Goal: Task Accomplishment & Management: Manage account settings

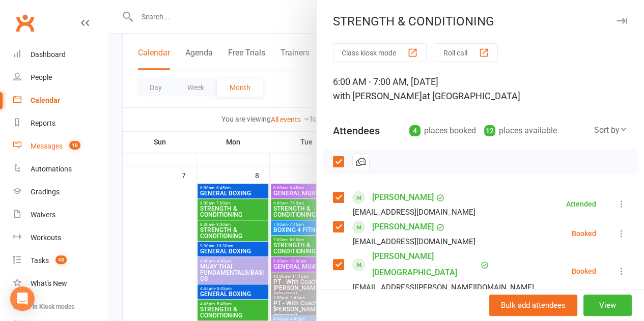
scroll to position [47, 0]
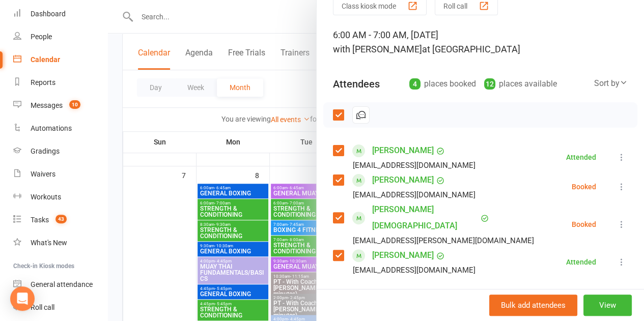
click at [181, 245] on div at bounding box center [376, 160] width 536 height 321
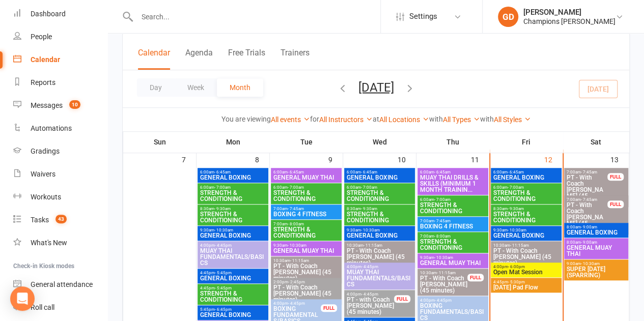
scroll to position [350, 0]
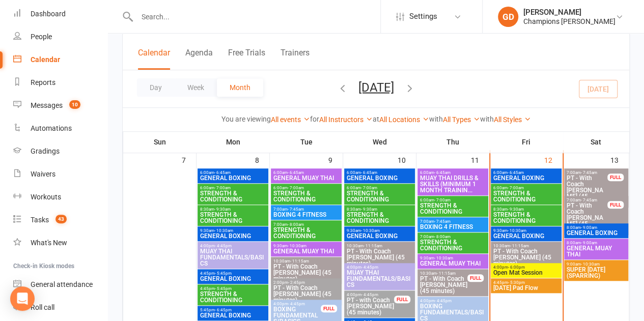
click at [509, 212] on span "STRENGTH & CONDITIONING" at bounding box center [526, 218] width 67 height 12
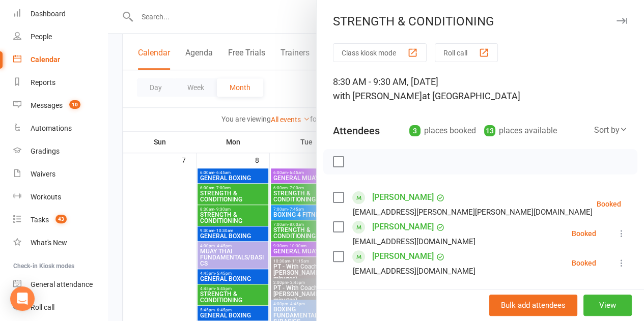
click at [128, 167] on div at bounding box center [376, 160] width 536 height 321
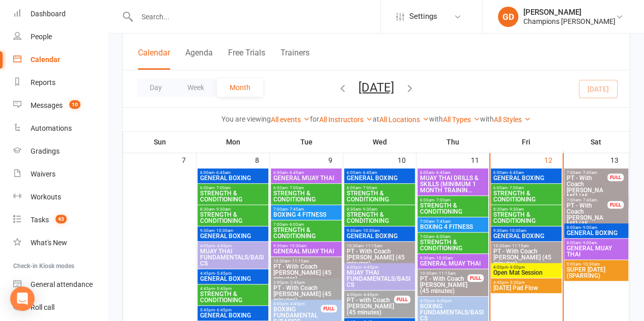
click at [520, 215] on span "STRENGTH & CONDITIONING" at bounding box center [526, 218] width 67 height 12
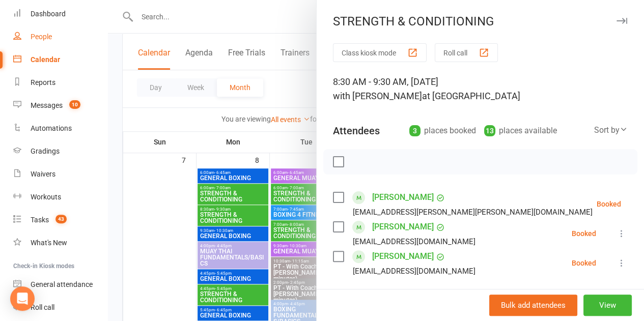
click at [45, 34] on div "People" at bounding box center [41, 37] width 21 height 8
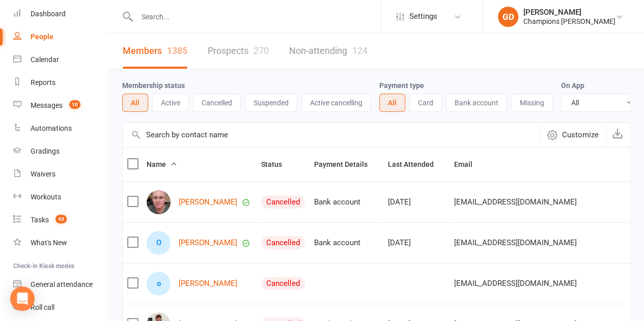
click at [170, 19] on input "text" at bounding box center [257, 17] width 246 height 14
paste input "[PERSON_NAME]"
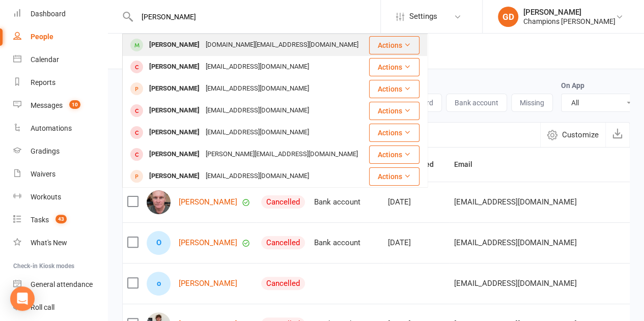
type input "[PERSON_NAME]"
click at [174, 46] on div "[PERSON_NAME]" at bounding box center [174, 45] width 56 height 15
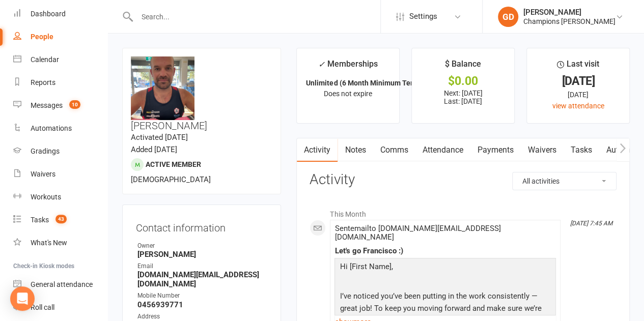
click at [443, 149] on link "Attendance" at bounding box center [442, 149] width 55 height 23
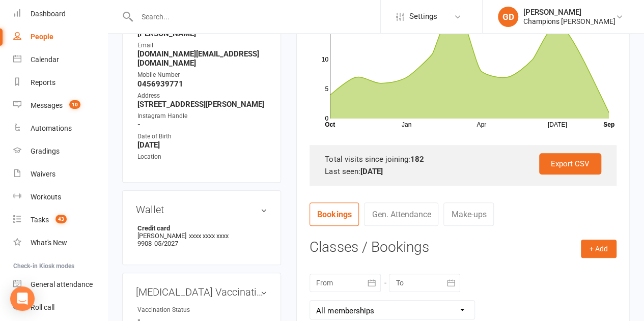
scroll to position [224, 0]
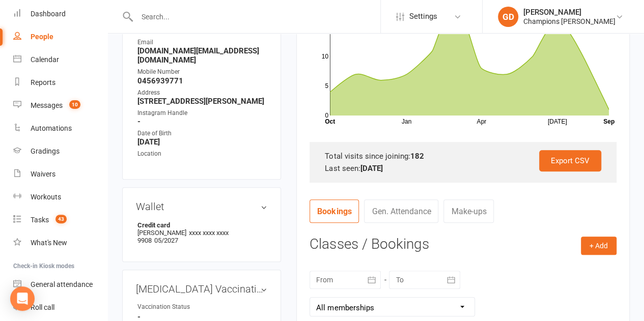
click at [374, 275] on icon "button" at bounding box center [371, 280] width 10 height 10
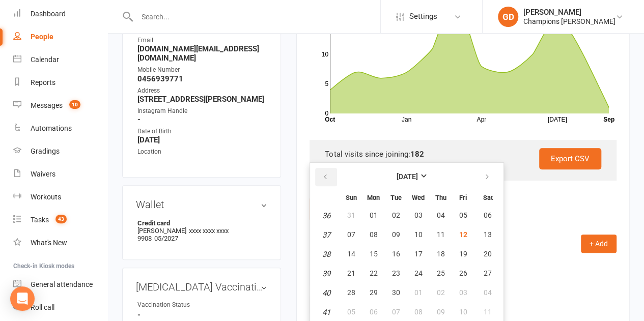
click at [328, 178] on button "button" at bounding box center [326, 177] width 22 height 18
click at [461, 217] on span "01" at bounding box center [462, 215] width 8 height 8
type input "[DATE]"
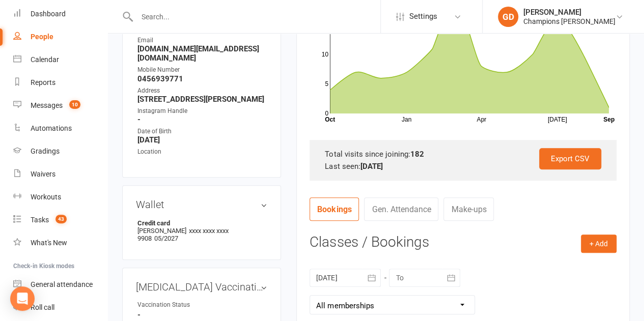
click at [555, 197] on nav "Bookings Gen. Attendance Make-ups" at bounding box center [462, 212] width 307 height 31
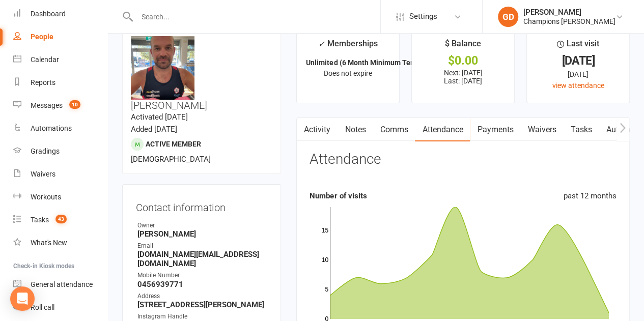
scroll to position [41, 0]
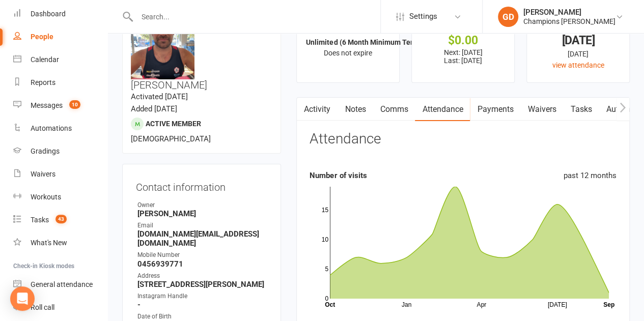
click at [225, 129] on contact-information "upload photo change photo [PERSON_NAME] Activated [DATE] Added [DATE] Active me…" at bounding box center [201, 185] width 159 height 356
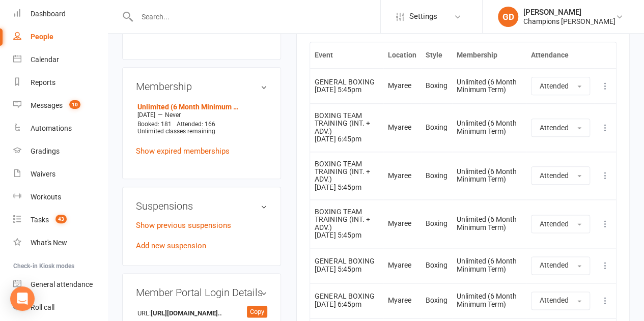
scroll to position [550, 0]
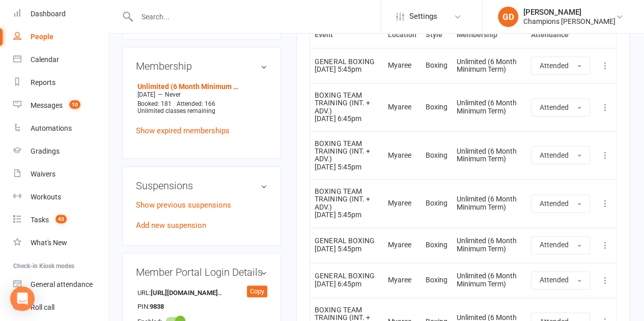
click at [291, 84] on main "✓ Memberships Unlimited (6 Month Minimum Term) Does not expire $ Balance $0.00 …" at bounding box center [462, 55] width 349 height 1114
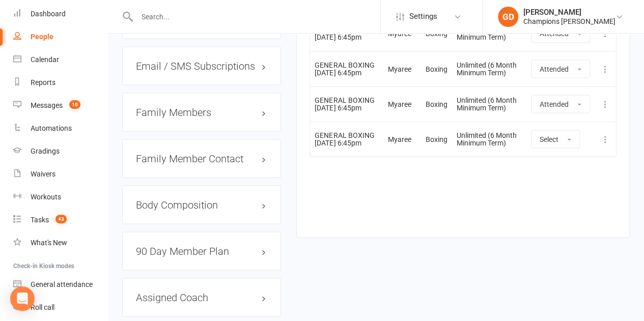
scroll to position [916, 0]
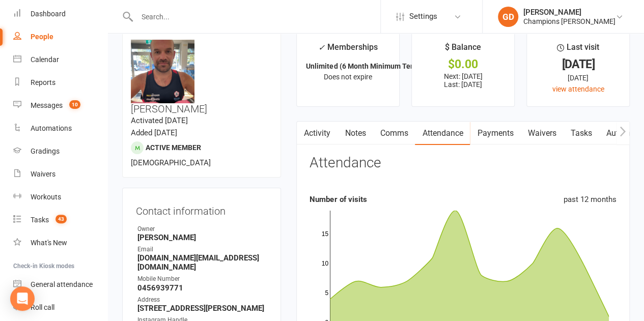
scroll to position [0, 0]
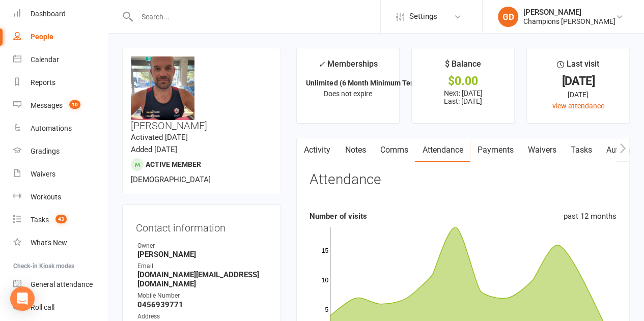
click at [363, 149] on link "Notes" at bounding box center [354, 149] width 35 height 23
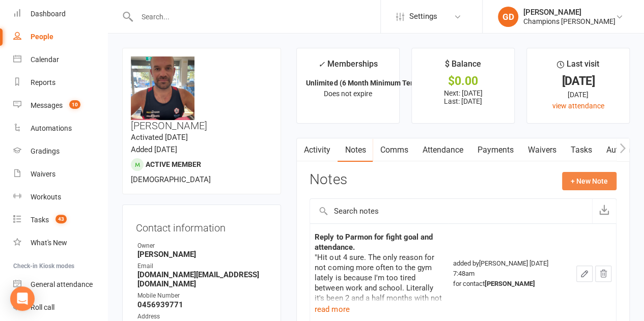
click at [573, 174] on button "+ New Note" at bounding box center [589, 181] width 54 height 18
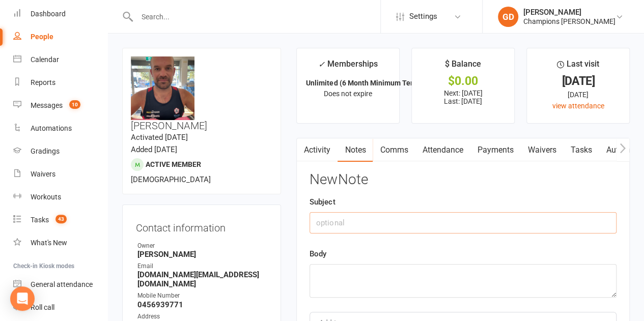
click at [370, 218] on input "text" at bounding box center [462, 222] width 307 height 21
type input "Attended"
click at [344, 283] on textarea at bounding box center [462, 281] width 307 height 34
type textarea "sent"
click at [411, 194] on div "New Note Subject Attended Body sent Add tag Save Note Cancel" at bounding box center [462, 270] width 307 height 197
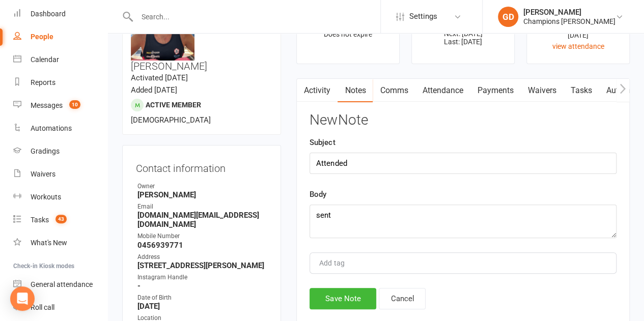
scroll to position [81, 0]
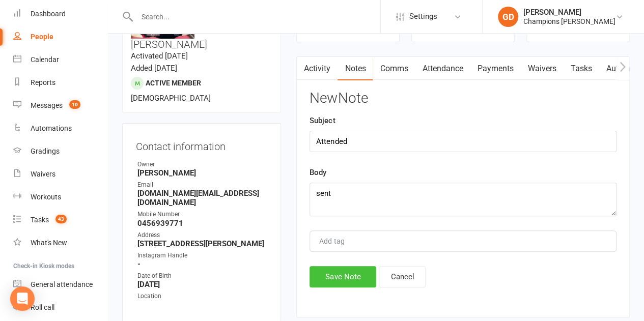
click at [352, 276] on button "Save Note" at bounding box center [342, 276] width 67 height 21
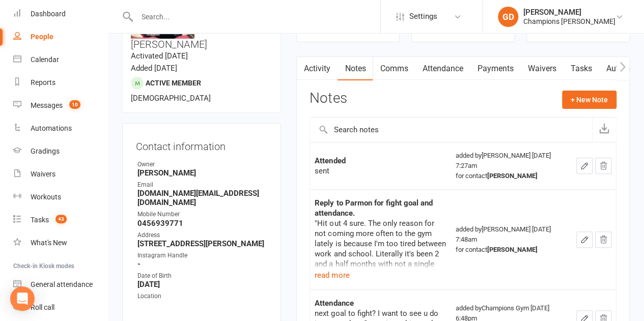
click at [143, 17] on input "text" at bounding box center [257, 17] width 246 height 14
paste input "[PERSON_NAME]"
type input "[PERSON_NAME]"
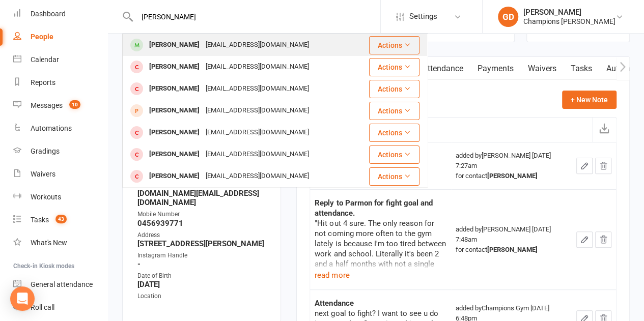
click at [181, 49] on div "[PERSON_NAME]" at bounding box center [174, 45] width 56 height 15
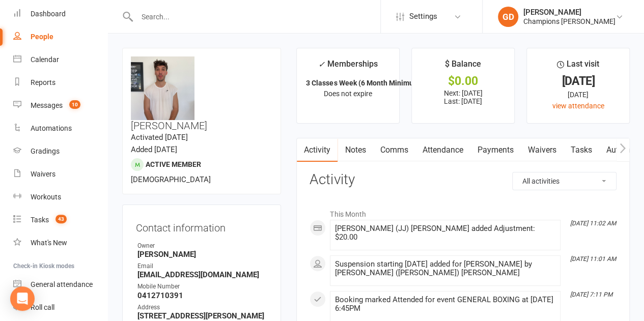
click at [435, 153] on link "Attendance" at bounding box center [442, 149] width 55 height 23
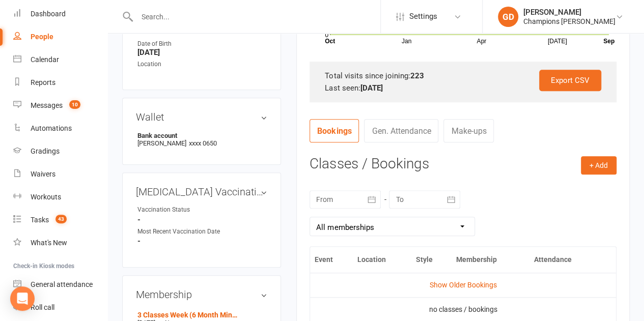
scroll to position [326, 0]
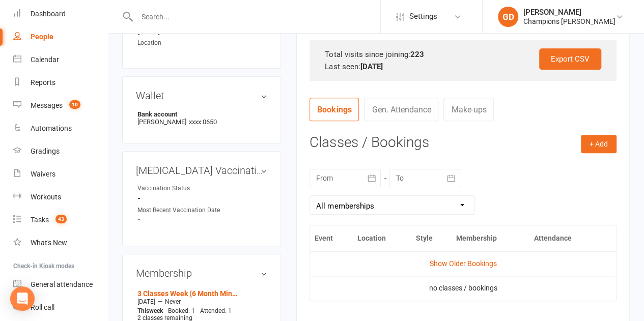
click at [360, 178] on div at bounding box center [344, 178] width 71 height 18
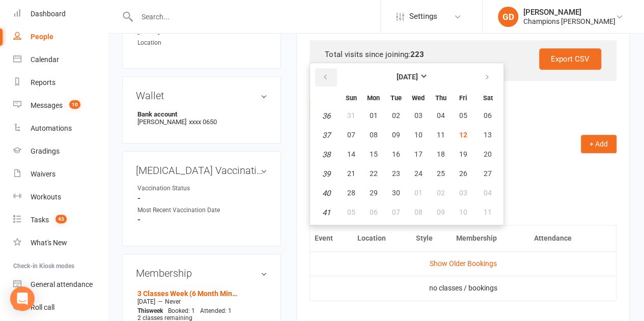
click at [322, 79] on icon "button" at bounding box center [325, 77] width 7 height 8
click at [458, 112] on span "01" at bounding box center [462, 115] width 8 height 8
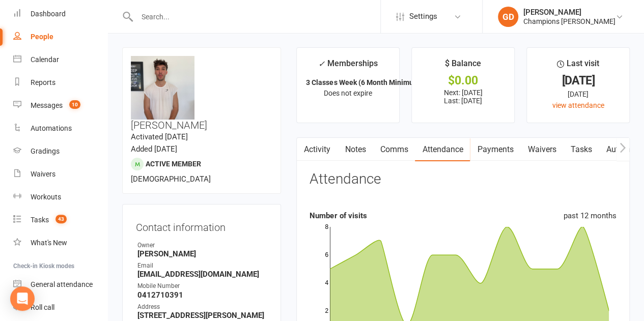
scroll to position [0, 0]
click at [354, 152] on link "Notes" at bounding box center [354, 149] width 35 height 23
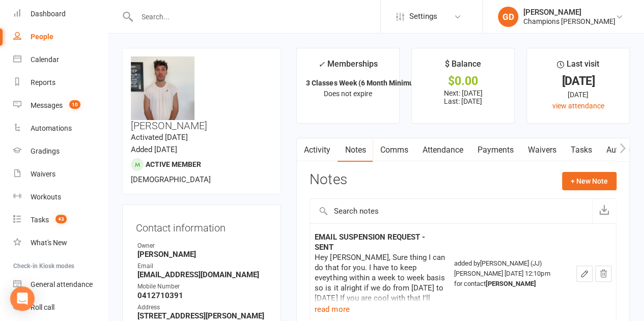
click at [441, 148] on link "Attendance" at bounding box center [442, 149] width 55 height 23
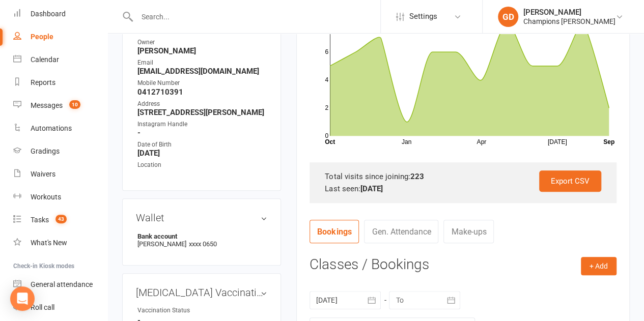
scroll to position [224, 0]
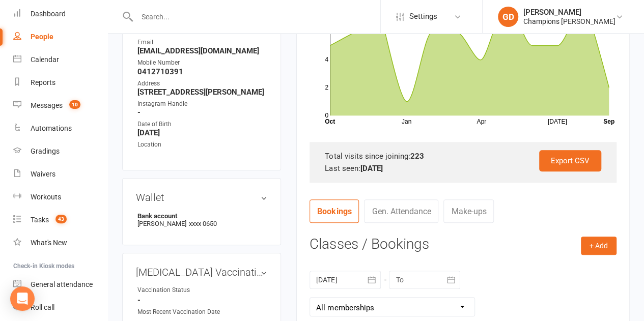
click at [363, 276] on button "button" at bounding box center [371, 280] width 18 height 18
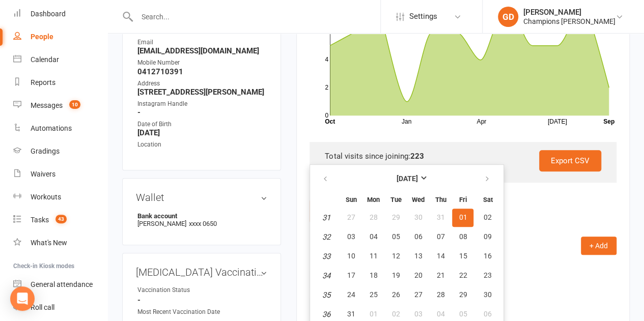
scroll to position [226, 0]
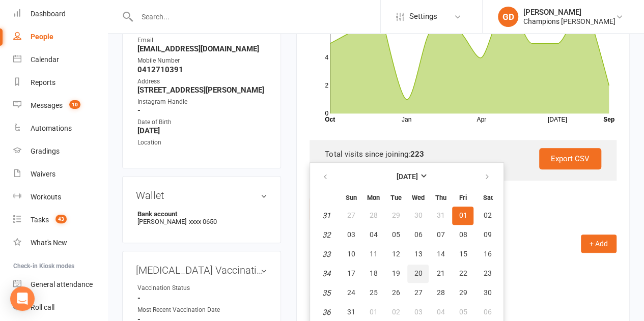
click at [412, 266] on button "20" at bounding box center [417, 274] width 21 height 18
type input "[DATE]"
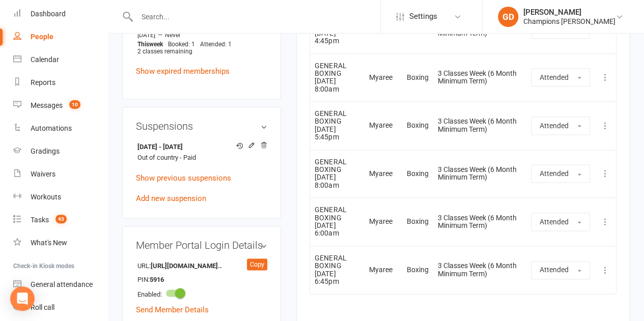
scroll to position [613, 0]
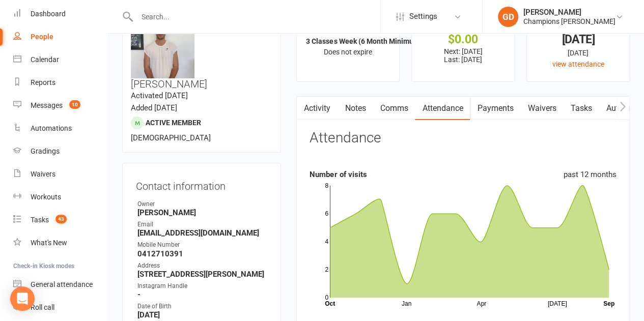
scroll to position [0, 0]
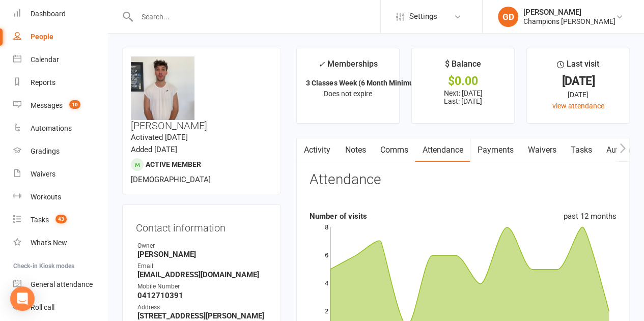
click at [352, 140] on link "Notes" at bounding box center [354, 149] width 35 height 23
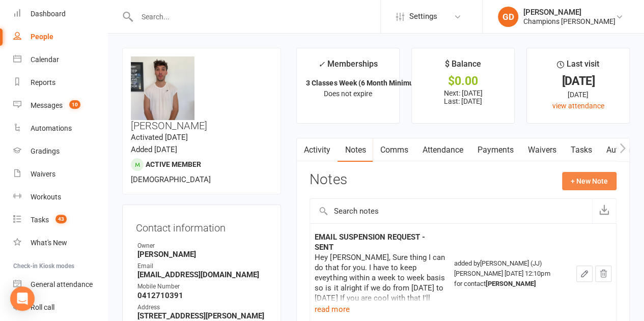
click at [579, 178] on button "+ New Note" at bounding box center [589, 181] width 54 height 18
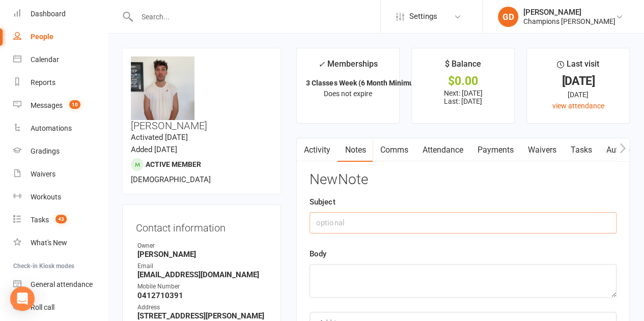
click at [386, 224] on input "text" at bounding box center [462, 222] width 307 height 21
type input "attended"
click at [348, 283] on textarea at bounding box center [462, 281] width 307 height 34
type textarea "sent"
click at [417, 214] on input "attended" at bounding box center [462, 222] width 307 height 21
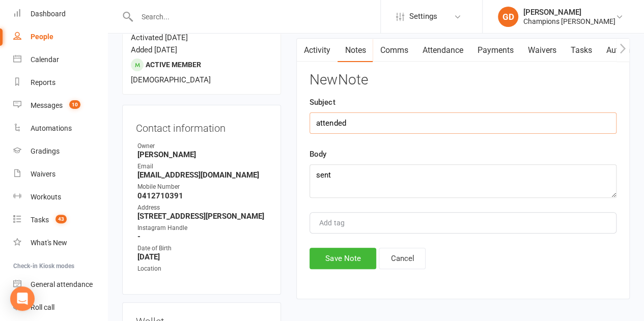
scroll to position [102, 0]
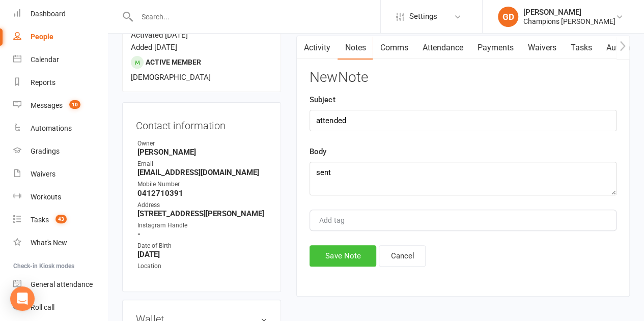
click at [331, 253] on button "Save Note" at bounding box center [342, 255] width 67 height 21
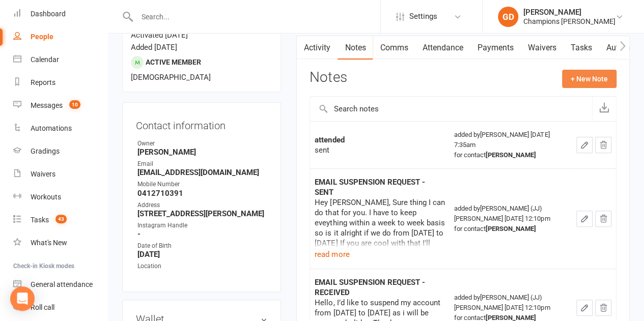
click at [580, 77] on button "+ New Note" at bounding box center [589, 79] width 54 height 18
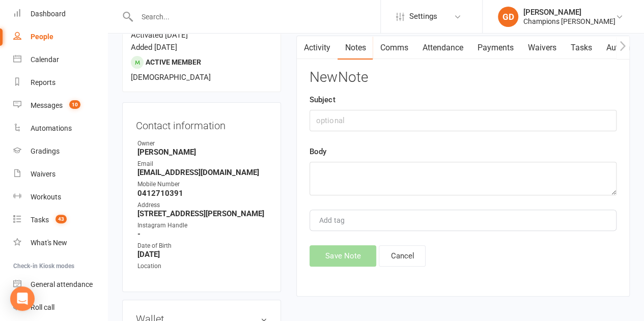
click at [172, 10] on input "text" at bounding box center [257, 17] width 246 height 14
paste input "[PERSON_NAME]"
type input "[PERSON_NAME]"
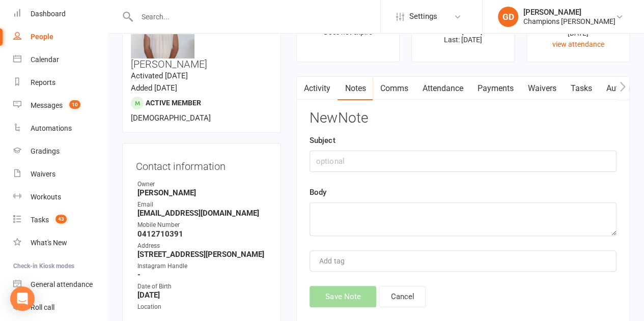
scroll to position [41, 0]
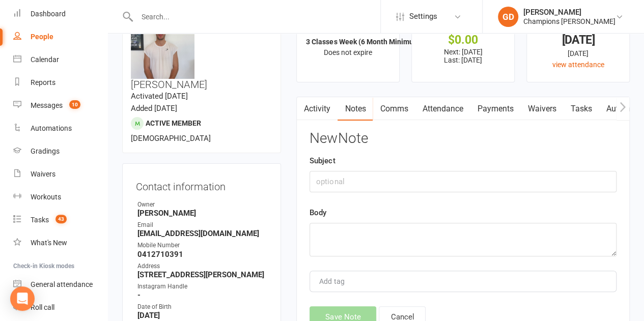
click at [188, 15] on input "text" at bounding box center [257, 17] width 246 height 14
paste input "[PERSON_NAME]"
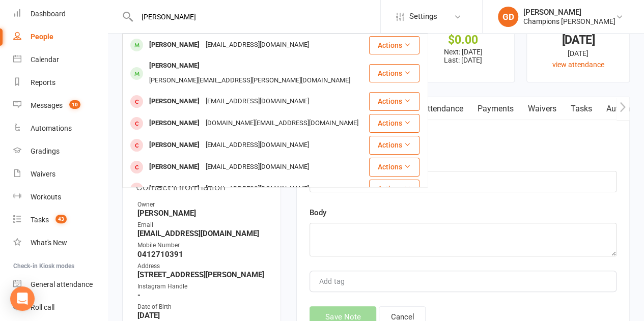
type input "[PERSON_NAME]"
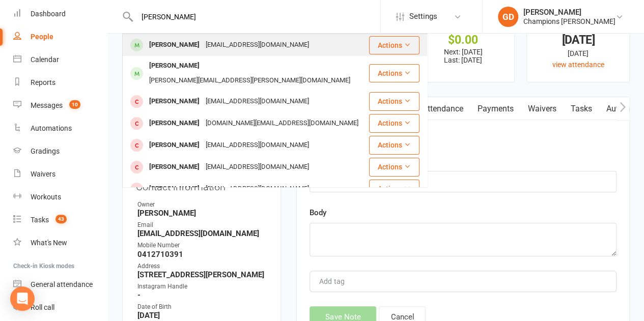
click at [203, 43] on div "[EMAIL_ADDRESS][DOMAIN_NAME]" at bounding box center [257, 45] width 109 height 15
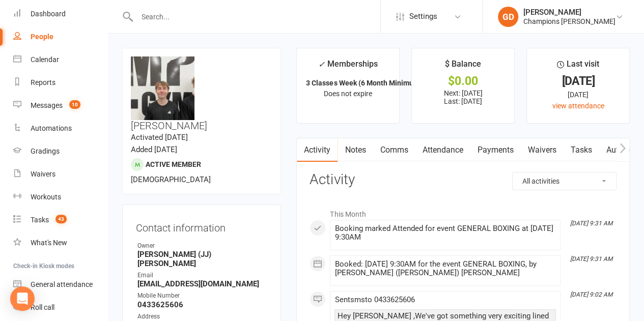
click at [446, 152] on link "Attendance" at bounding box center [442, 149] width 55 height 23
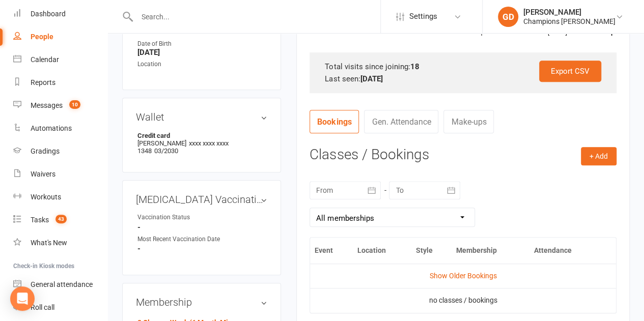
scroll to position [346, 0]
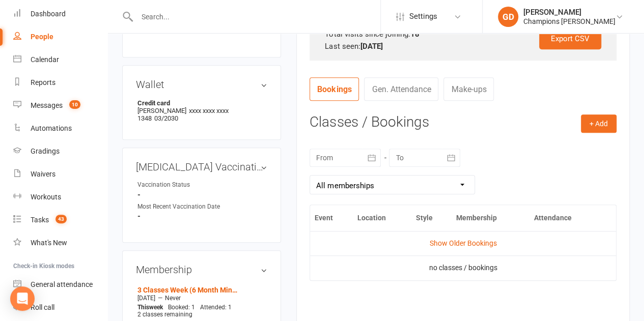
click at [371, 154] on icon "button" at bounding box center [371, 158] width 10 height 10
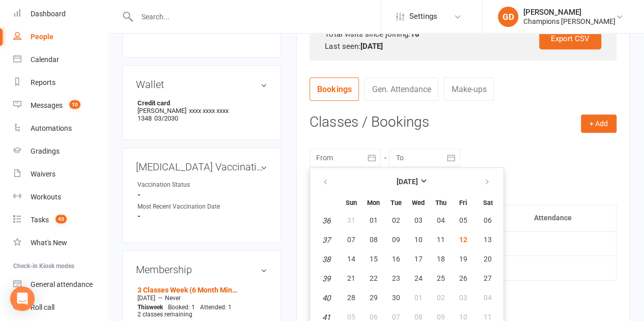
scroll to position [351, 0]
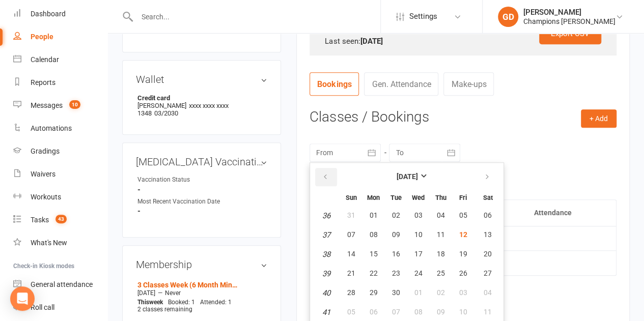
click at [324, 175] on icon "button" at bounding box center [325, 177] width 7 height 8
click at [454, 215] on button "01" at bounding box center [462, 216] width 21 height 18
type input "[DATE]"
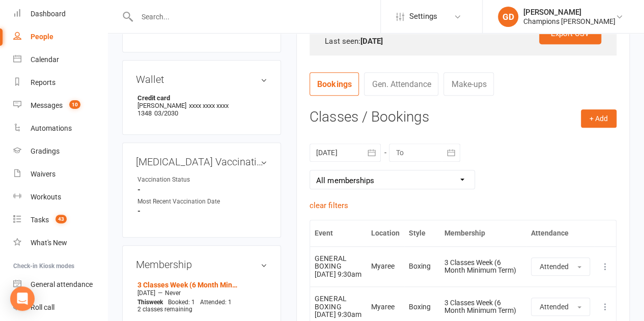
click at [486, 154] on div "[DATE] [DATE] Sun Mon Tue Wed Thu Fri Sat 31 27 28 29 30 31 01 02 32 03 04 05 0…" at bounding box center [462, 166] width 307 height 66
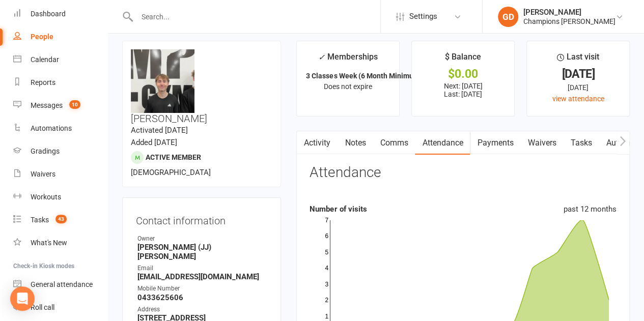
scroll to position [0, 0]
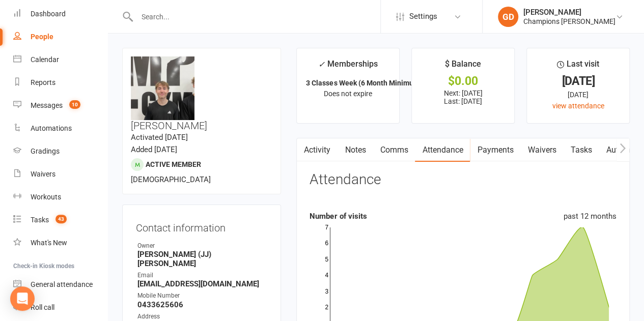
click at [363, 144] on link "Notes" at bounding box center [354, 149] width 35 height 23
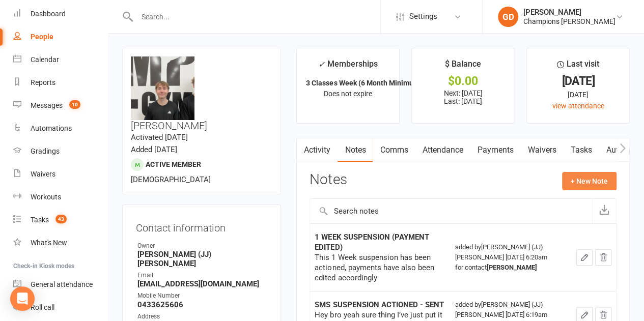
click at [577, 181] on button "+ New Note" at bounding box center [589, 181] width 54 height 18
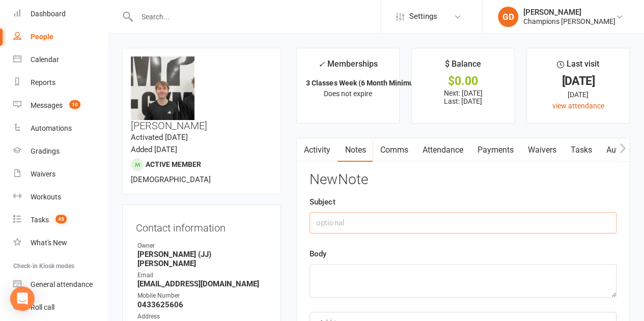
click at [396, 221] on input "text" at bounding box center [462, 222] width 307 height 21
type input "Attended"
click at [337, 277] on textarea at bounding box center [462, 281] width 307 height 34
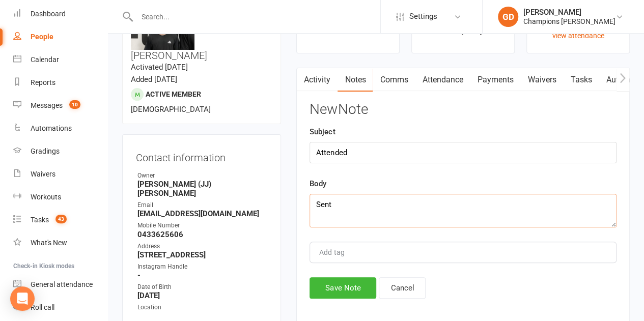
scroll to position [70, 0]
type textarea "Sent"
click at [336, 290] on button "Save Note" at bounding box center [342, 287] width 67 height 21
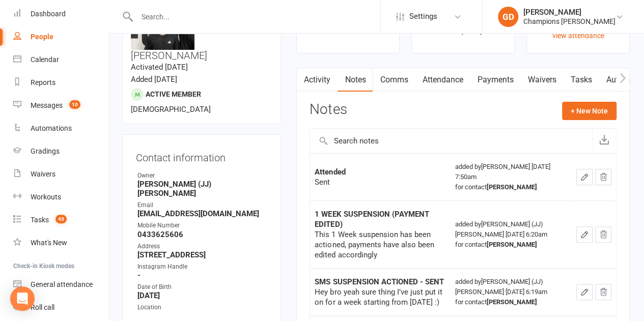
scroll to position [0, 0]
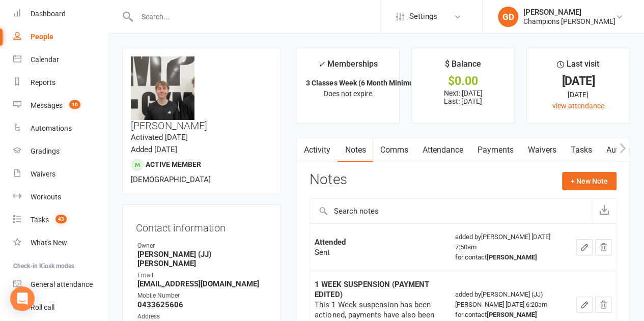
click at [158, 11] on input "text" at bounding box center [257, 17] width 246 height 14
paste input "[PERSON_NAME]"
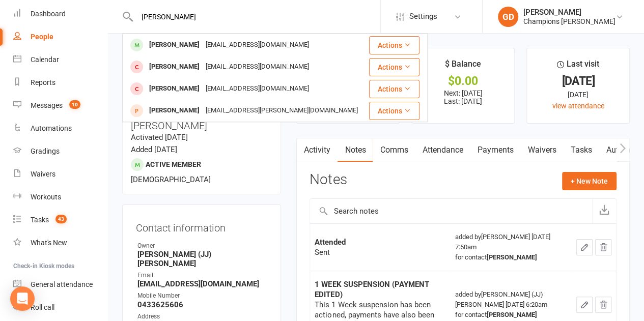
type input "[PERSON_NAME]"
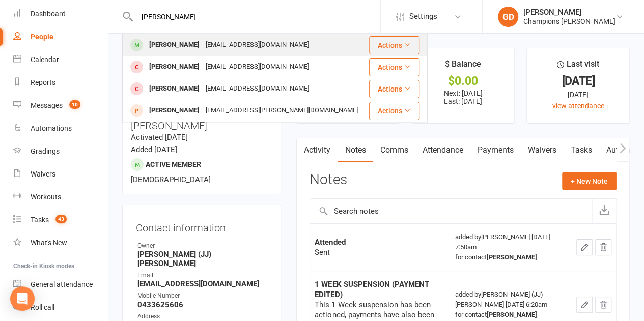
click at [203, 44] on div "[EMAIL_ADDRESS][DOMAIN_NAME]" at bounding box center [257, 45] width 109 height 15
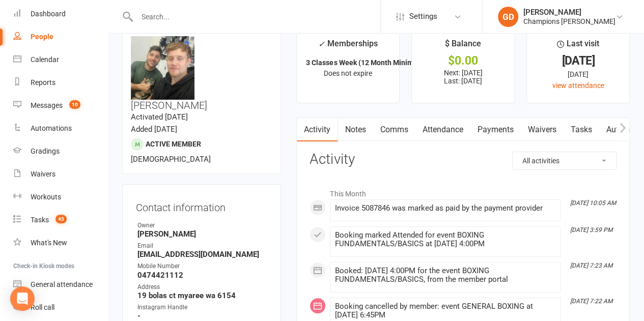
click at [434, 124] on link "Attendance" at bounding box center [442, 129] width 55 height 23
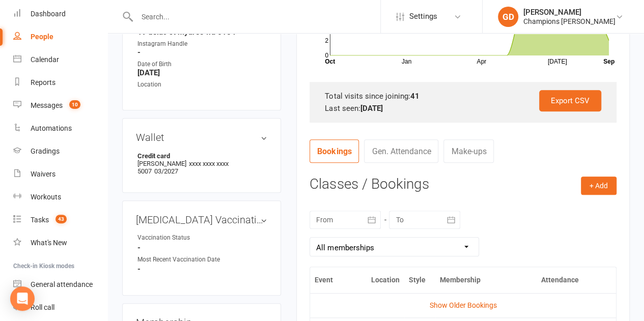
scroll to position [285, 0]
click at [372, 212] on button "button" at bounding box center [371, 219] width 18 height 18
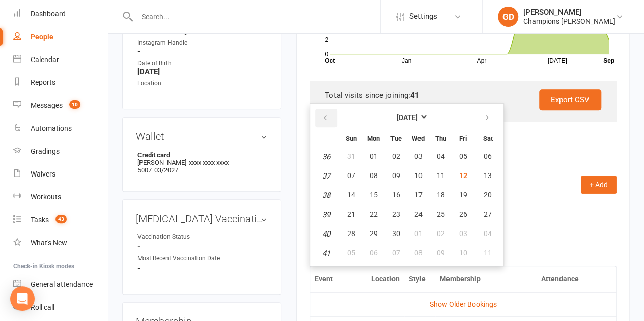
click at [329, 116] on button "button" at bounding box center [326, 118] width 22 height 18
click at [459, 149] on button "01" at bounding box center [462, 157] width 21 height 18
type input "[DATE]"
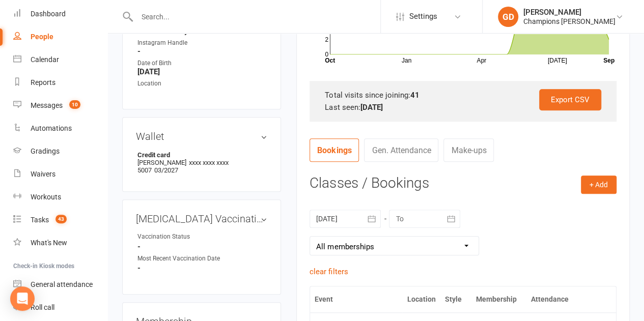
click at [495, 164] on nav "Bookings Gen. Attendance Make-ups" at bounding box center [462, 153] width 307 height 31
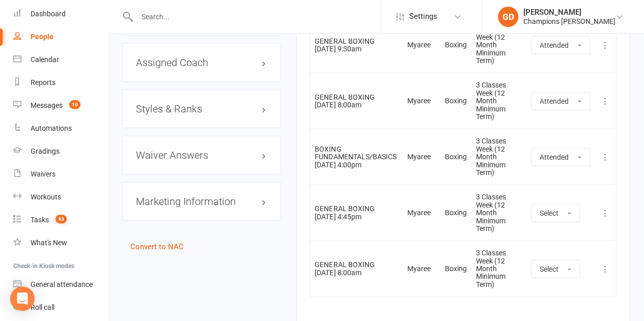
scroll to position [1119, 0]
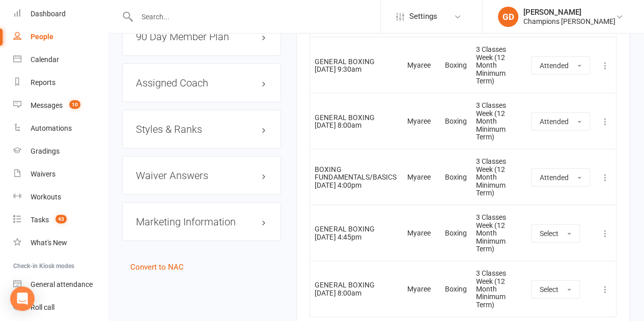
click at [292, 25] on div at bounding box center [251, 16] width 258 height 33
click at [286, 24] on div at bounding box center [251, 16] width 258 height 33
click at [250, 20] on input "text" at bounding box center [257, 17] width 246 height 14
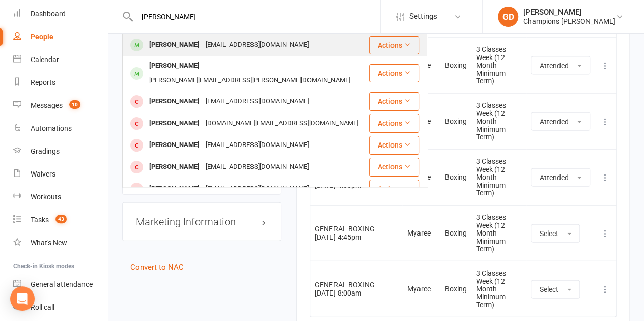
type input "[PERSON_NAME]"
click at [225, 53] on div "[PERSON_NAME] [EMAIL_ADDRESS][DOMAIN_NAME]" at bounding box center [245, 45] width 245 height 21
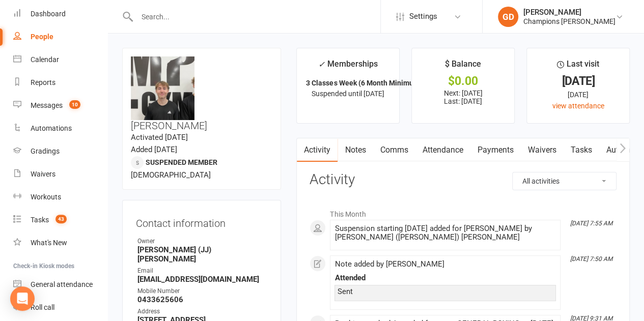
click at [159, 13] on input "text" at bounding box center [257, 17] width 246 height 14
paste input "[PERSON_NAME]"
type input "[PERSON_NAME]"
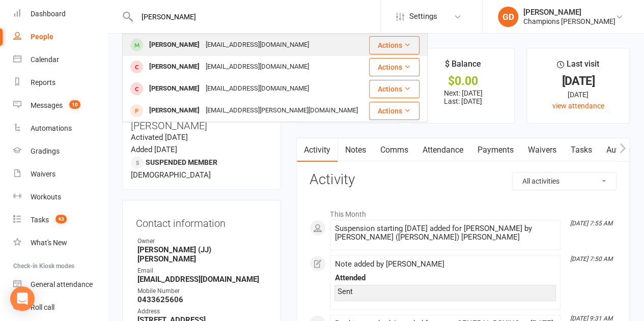
click at [171, 41] on div "[PERSON_NAME]" at bounding box center [174, 45] width 56 height 15
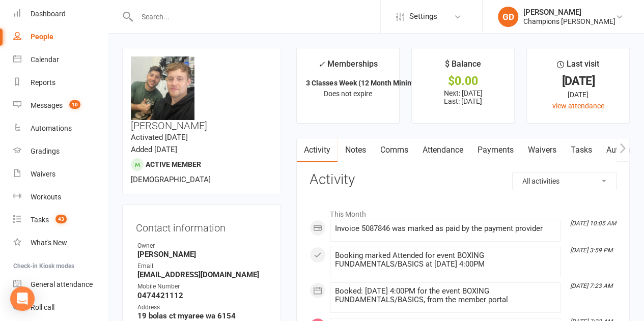
click at [435, 148] on link "Attendance" at bounding box center [442, 149] width 55 height 23
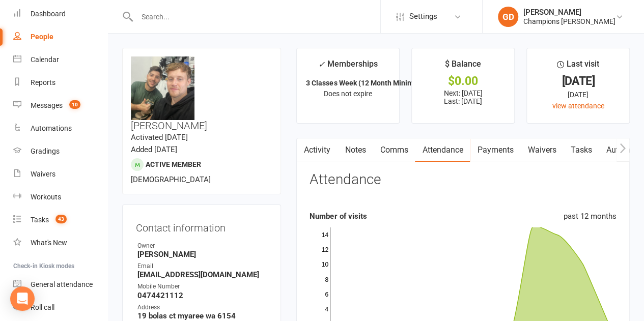
click at [405, 178] on div "Attendance" at bounding box center [462, 184] width 307 height 24
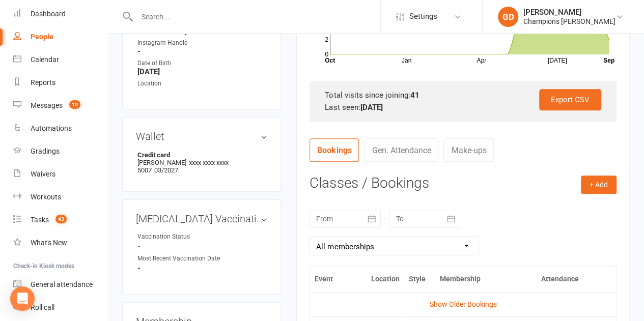
scroll to position [305, 0]
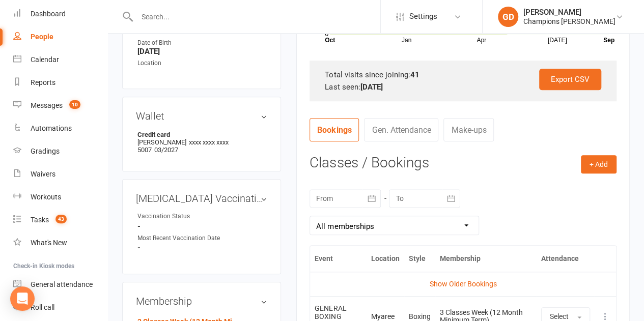
click at [363, 196] on button "button" at bounding box center [371, 198] width 18 height 18
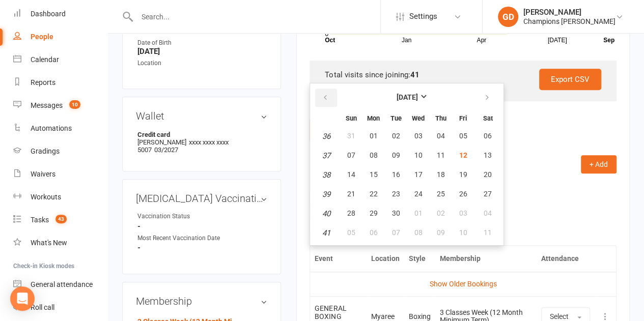
click at [328, 97] on button "button" at bounding box center [326, 98] width 22 height 18
click at [396, 212] on span "26" at bounding box center [395, 213] width 8 height 8
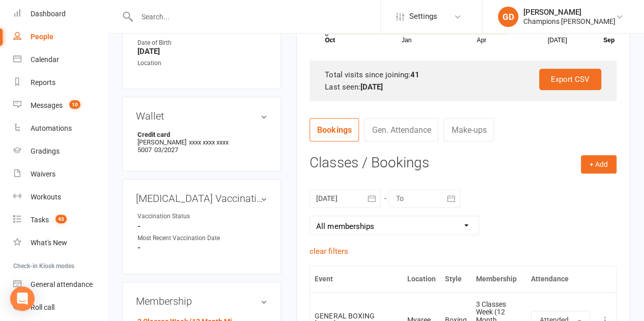
click at [499, 138] on nav "Bookings Gen. Attendance Make-ups" at bounding box center [462, 133] width 307 height 31
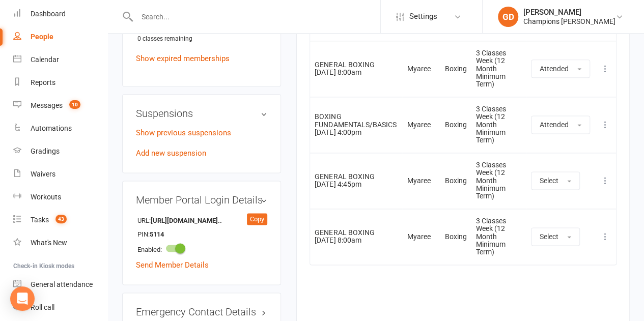
scroll to position [611, 0]
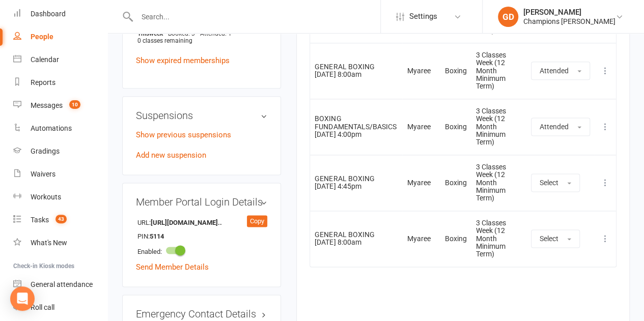
click at [421, 287] on div "Event Location Style Membership Attendance Show Older Bookings GENERAL BOXING […" at bounding box center [462, 146] width 307 height 372
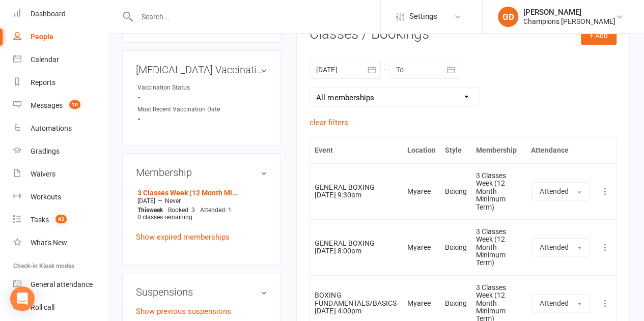
scroll to position [426, 0]
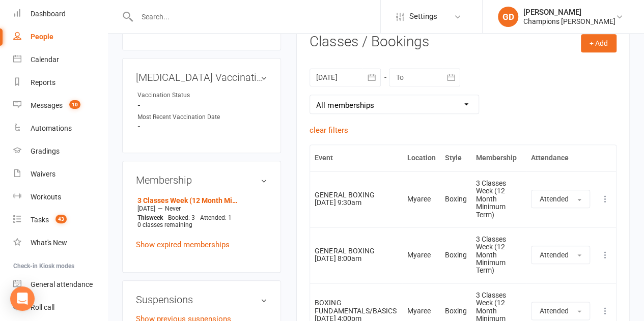
click at [363, 72] on button "button" at bounding box center [371, 77] width 18 height 18
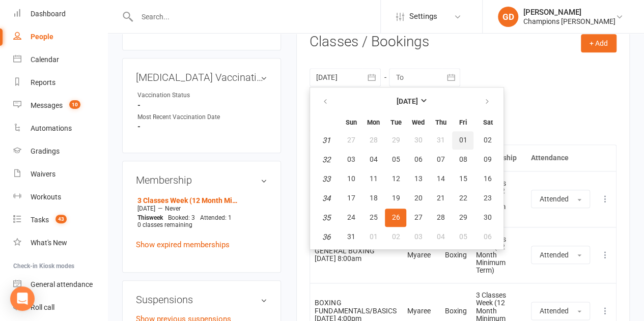
click at [457, 141] on button "01" at bounding box center [462, 140] width 21 height 18
type input "[DATE]"
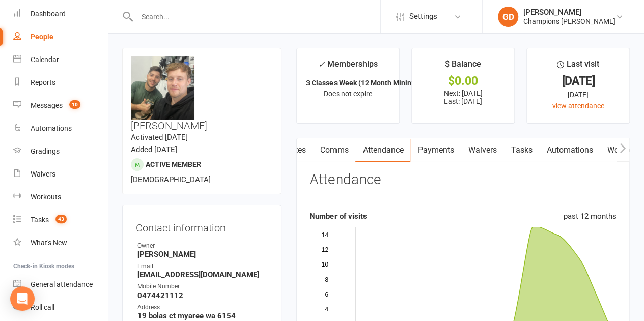
scroll to position [0, 0]
click at [328, 152] on link "Activity" at bounding box center [317, 149] width 41 height 23
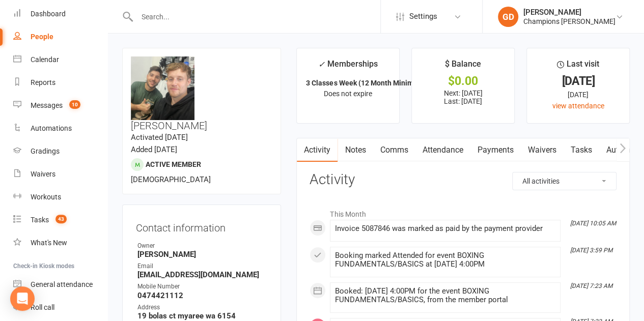
click at [362, 150] on link "Notes" at bounding box center [354, 149] width 35 height 23
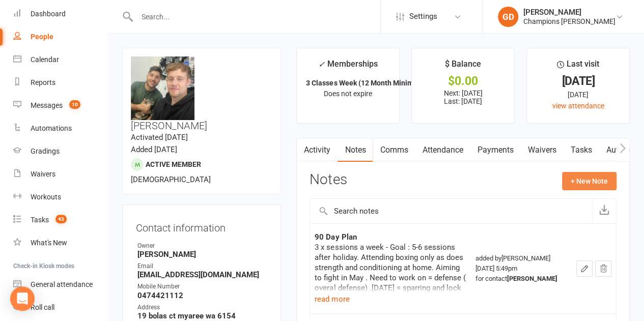
click at [580, 182] on button "+ New Note" at bounding box center [589, 181] width 54 height 18
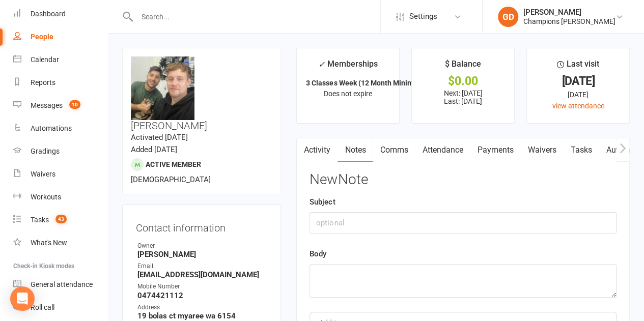
click at [636, 125] on main "✓ Memberships 3 Classes Week (12 Month Minimum Term) Does not expire $ Balance …" at bounding box center [462, 228] width 349 height 361
click at [636, 124] on main "✓ Memberships 3 Classes Week (12 Month Minimum Term) Does not expire $ Balance …" at bounding box center [462, 228] width 349 height 361
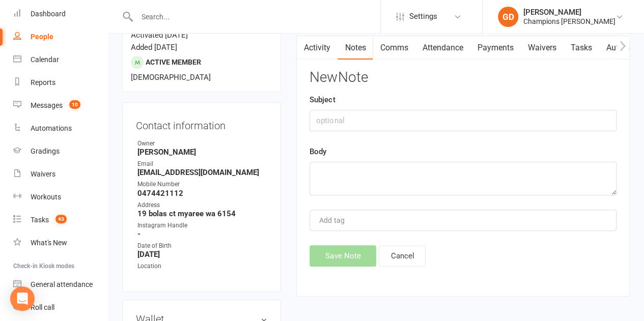
scroll to position [106, 0]
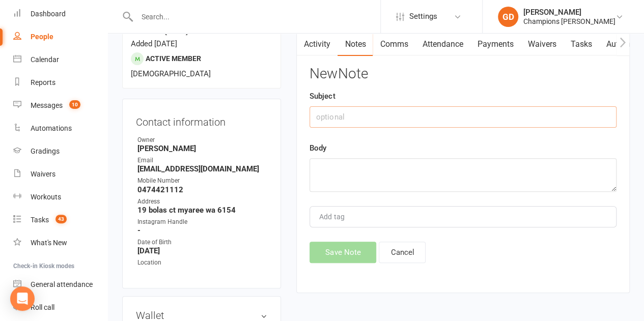
click at [381, 118] on input "text" at bounding box center [462, 116] width 307 height 21
type input "Attended"
click at [379, 174] on textarea at bounding box center [462, 175] width 307 height 34
click at [374, 175] on textarea at bounding box center [462, 175] width 307 height 34
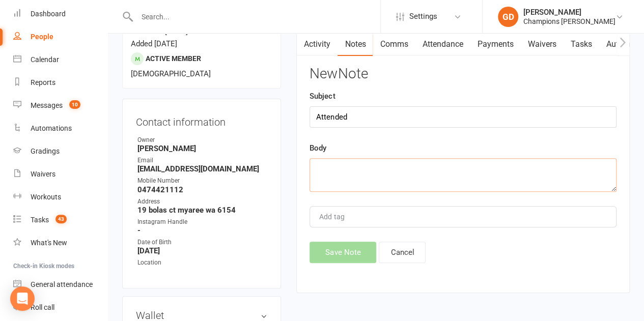
click at [326, 169] on textarea at bounding box center [462, 175] width 307 height 34
type textarea "sent"
click at [342, 255] on button "Save Note" at bounding box center [342, 252] width 67 height 21
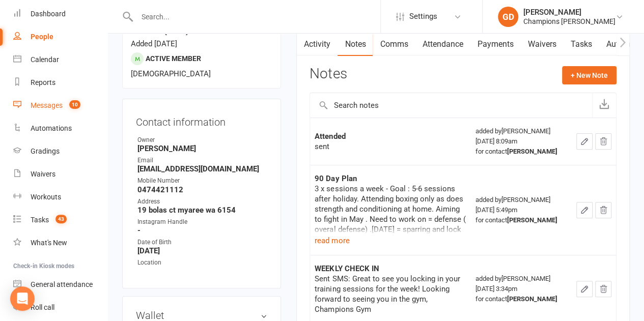
click at [57, 105] on div "Messages" at bounding box center [47, 105] width 32 height 8
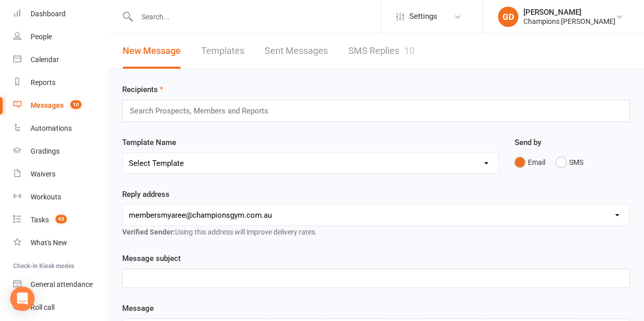
click at [393, 49] on link "SMS Replies 10" at bounding box center [381, 51] width 66 height 35
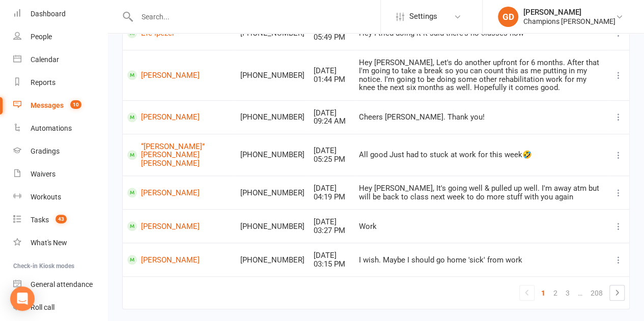
scroll to position [253, 0]
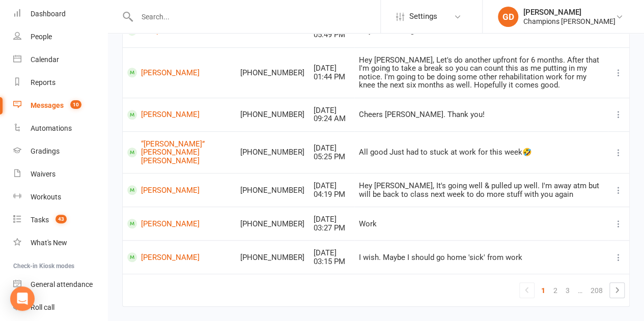
click at [53, 102] on div "Messages" at bounding box center [47, 105] width 33 height 8
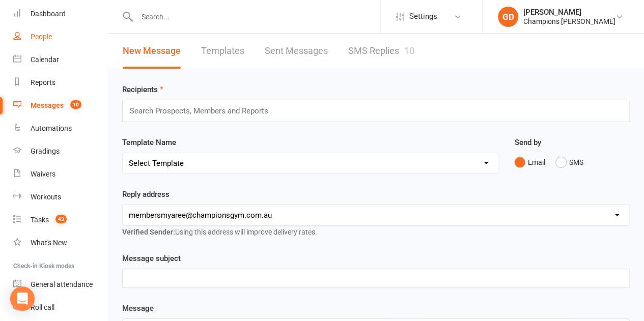
click at [45, 38] on div "People" at bounding box center [41, 37] width 21 height 8
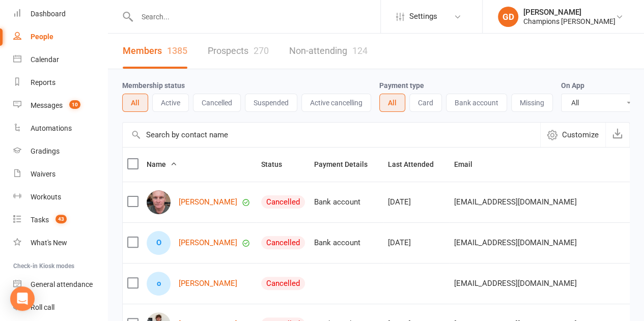
click at [60, 32] on link "People" at bounding box center [60, 36] width 94 height 23
click at [53, 53] on link "Calendar" at bounding box center [60, 59] width 94 height 23
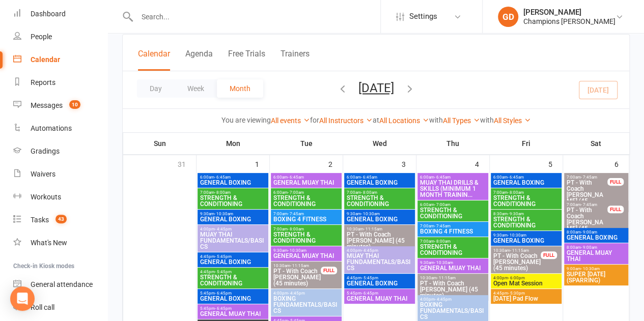
scroll to position [41, 0]
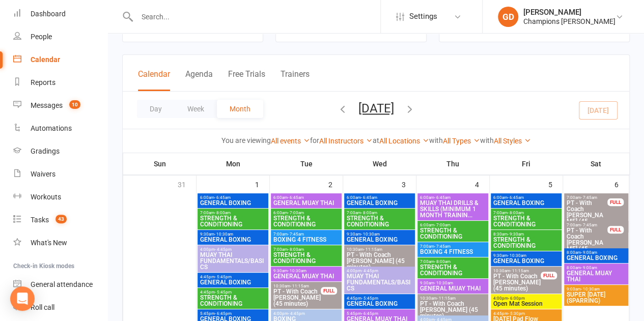
click at [524, 241] on span "STRENGTH & CONDITIONING" at bounding box center [526, 243] width 67 height 12
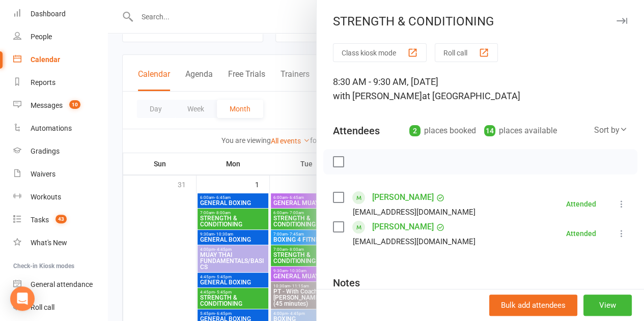
click at [278, 55] on div at bounding box center [376, 160] width 536 height 321
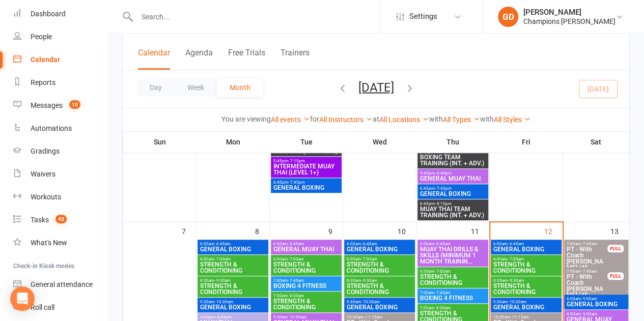
scroll to position [305, 0]
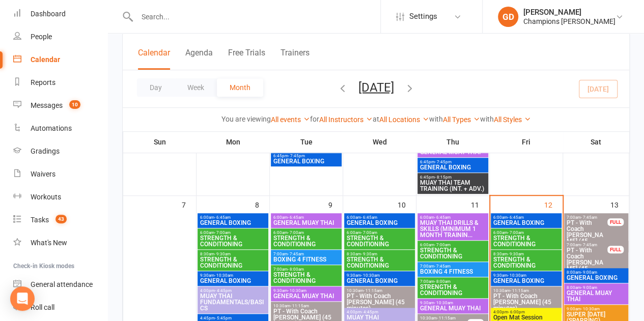
click at [515, 257] on span "STRENGTH & CONDITIONING" at bounding box center [526, 262] width 67 height 12
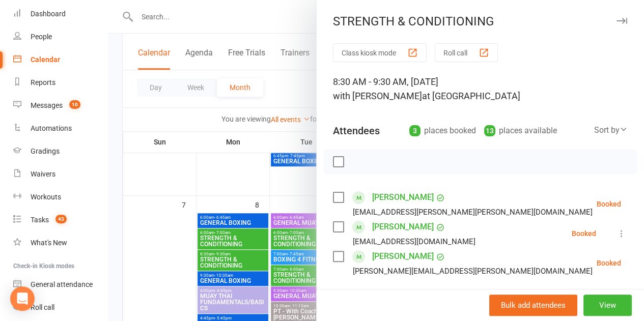
click at [333, 225] on label at bounding box center [338, 227] width 10 height 10
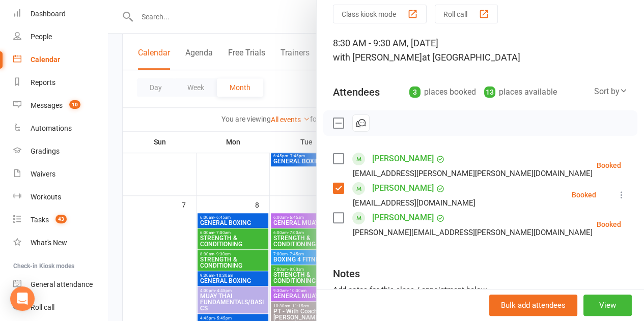
scroll to position [30, 0]
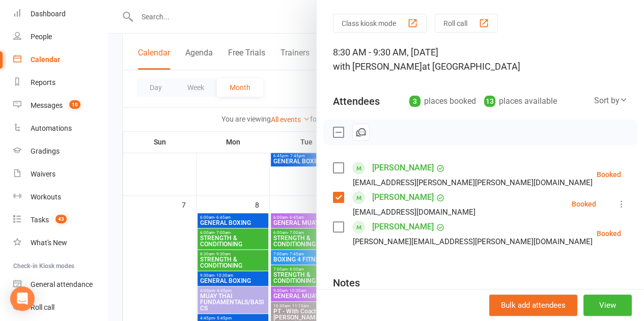
click at [333, 164] on label at bounding box center [338, 168] width 10 height 10
